Goal: Book appointment/travel/reservation

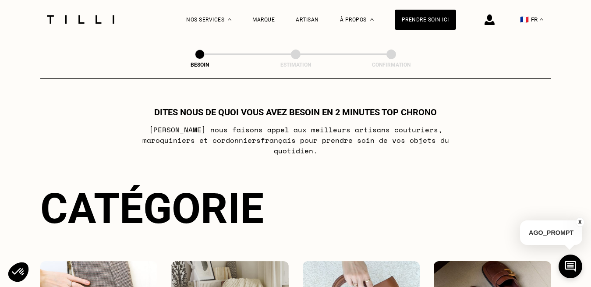
scroll to position [179, 0]
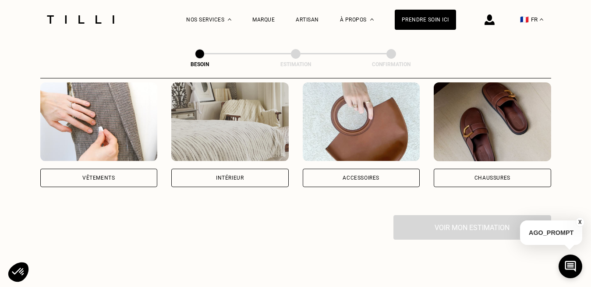
click at [114, 169] on div "Vêtements" at bounding box center [99, 178] width 118 height 18
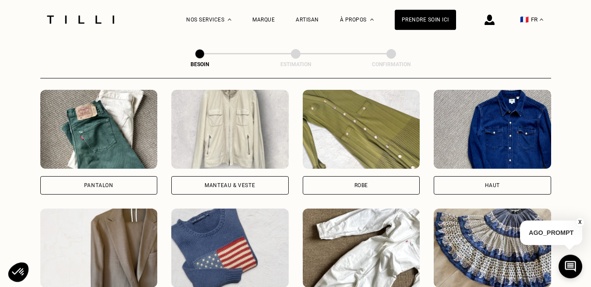
scroll to position [460, 0]
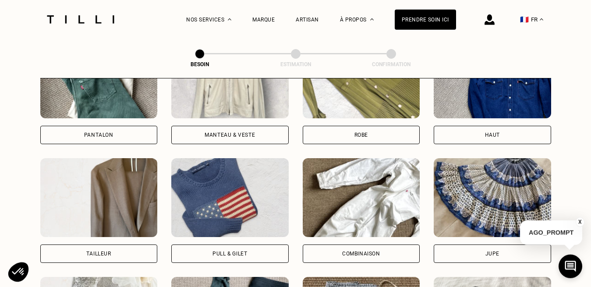
click at [130, 245] on div "Tailleur" at bounding box center [99, 254] width 118 height 18
select select "FR"
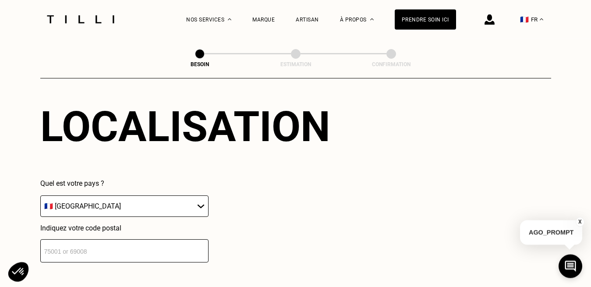
scroll to position [853, 0]
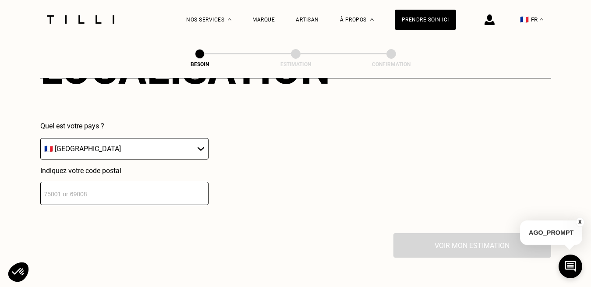
click at [95, 182] on input "number" at bounding box center [124, 193] width 168 height 23
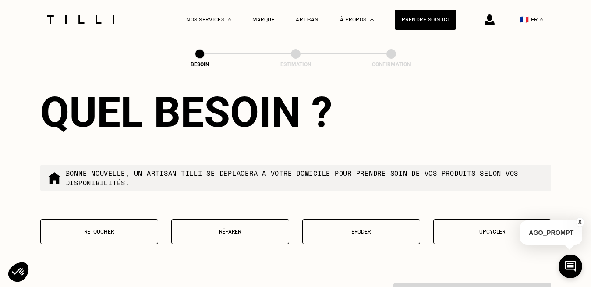
scroll to position [1161, 0]
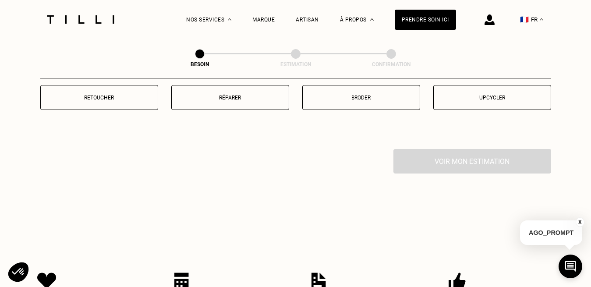
type input "67000"
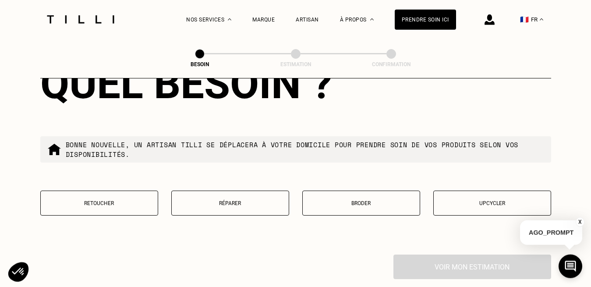
scroll to position [1072, 0]
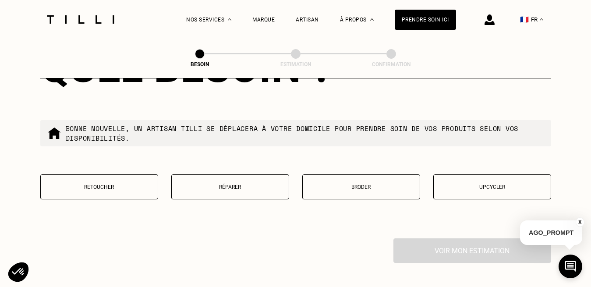
click at [502, 184] on p "Upcycler" at bounding box center [492, 187] width 108 height 6
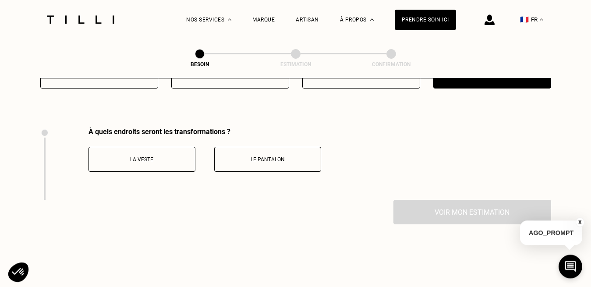
scroll to position [1162, 0]
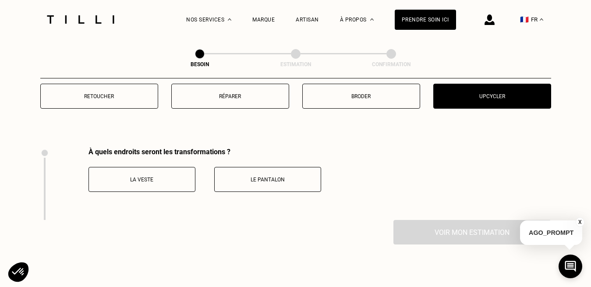
click at [223, 96] on button "Réparer" at bounding box center [230, 96] width 118 height 25
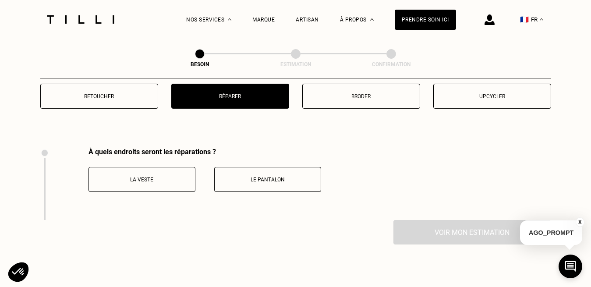
click at [90, 93] on p "Retoucher" at bounding box center [99, 96] width 108 height 6
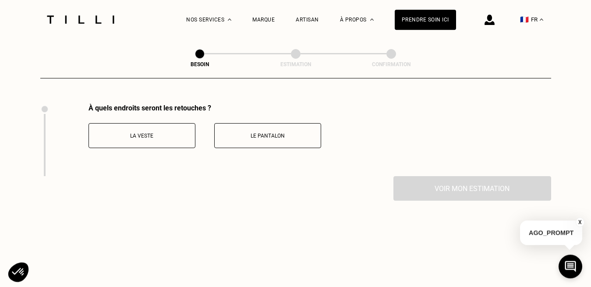
scroll to position [1207, 0]
click at [166, 135] on button "La veste" at bounding box center [142, 134] width 107 height 25
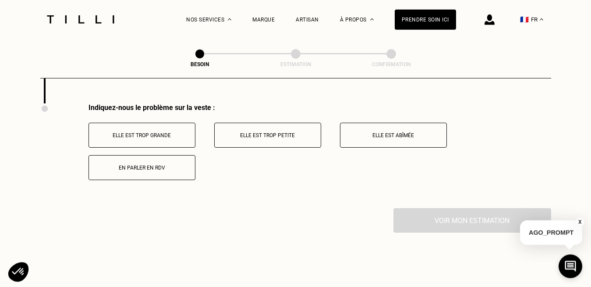
scroll to position [1279, 0]
click at [153, 164] on p "En parler en RDV" at bounding box center [141, 167] width 97 height 6
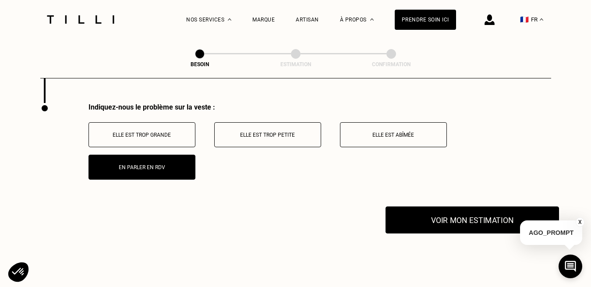
click at [428, 207] on button "Voir mon estimation" at bounding box center [473, 220] width 174 height 27
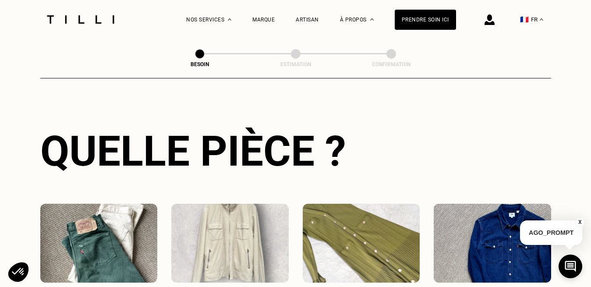
scroll to position [385, 0]
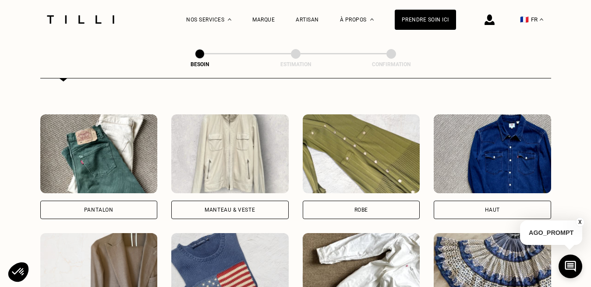
click at [203, 206] on div "Manteau & Veste" at bounding box center [230, 210] width 118 height 18
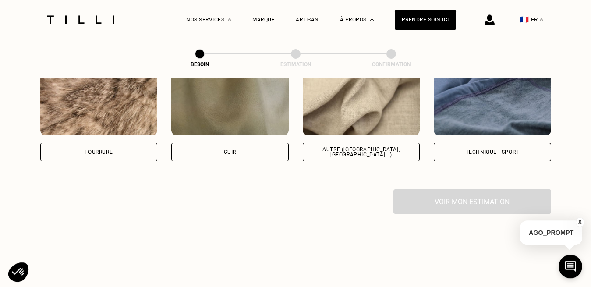
scroll to position [1050, 0]
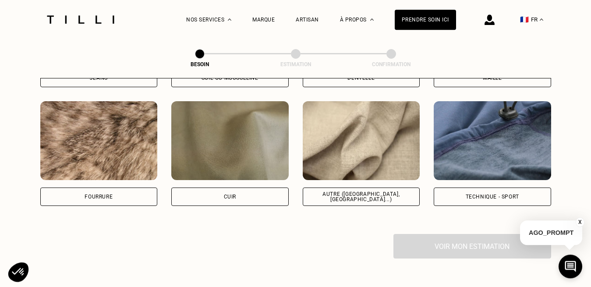
click at [373, 195] on div "Autre ([GEOGRAPHIC_DATA], [GEOGRAPHIC_DATA]...)" at bounding box center [362, 197] width 118 height 18
select select "FR"
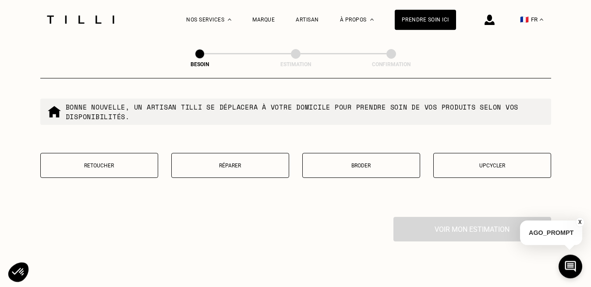
scroll to position [1686, 0]
